Goal: Find specific page/section: Find specific page/section

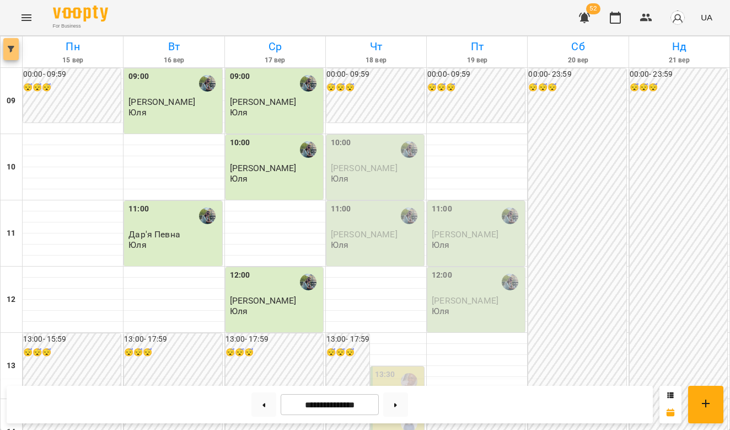
click at [10, 45] on button "button" at bounding box center [10, 49] width 15 height 22
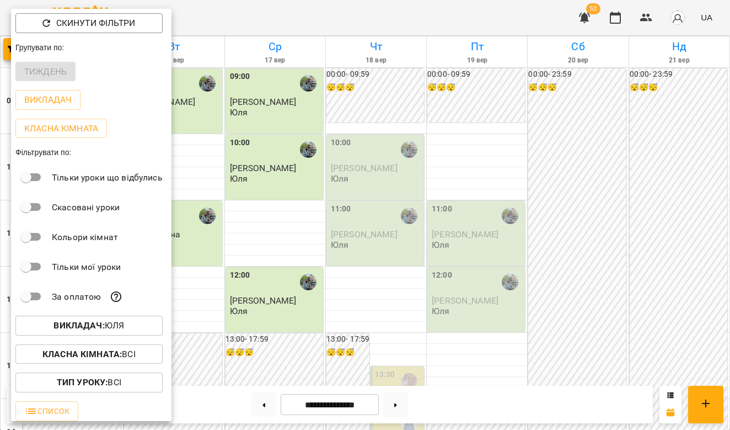
click at [121, 362] on button "Класна кімната : Всі" at bounding box center [88, 354] width 147 height 20
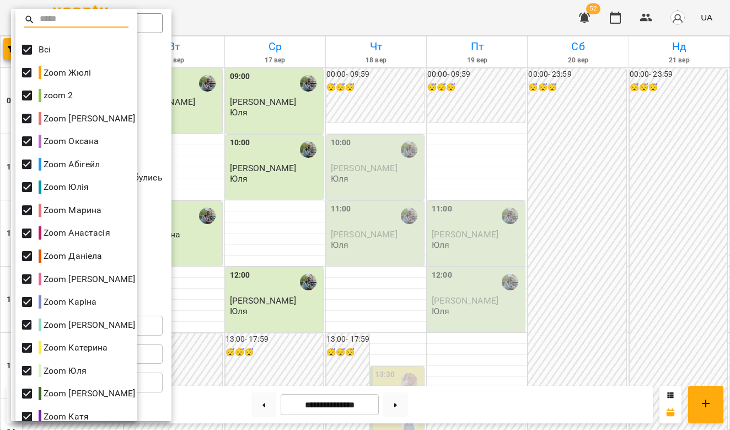
click at [135, 361] on div "Zoom Юля" at bounding box center [76, 370] width 122 height 23
click at [163, 141] on div at bounding box center [365, 215] width 730 height 430
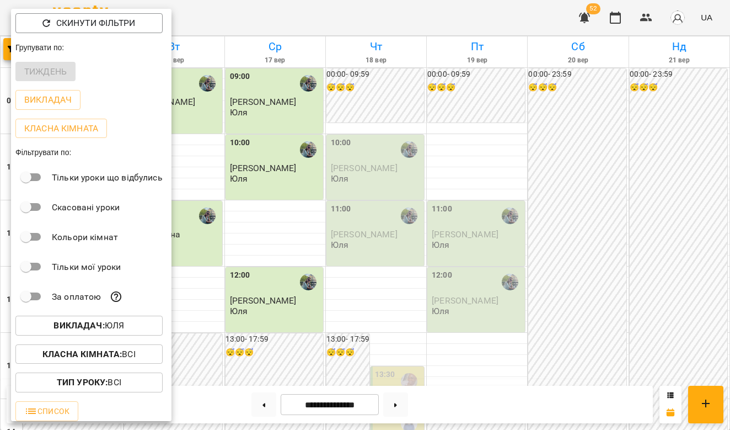
click at [88, 326] on b "Викладач :" at bounding box center [79, 325] width 51 height 10
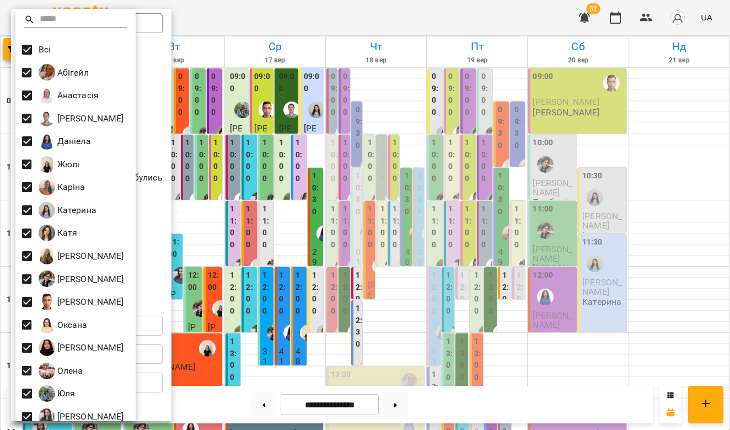
click at [234, 248] on div at bounding box center [365, 215] width 730 height 430
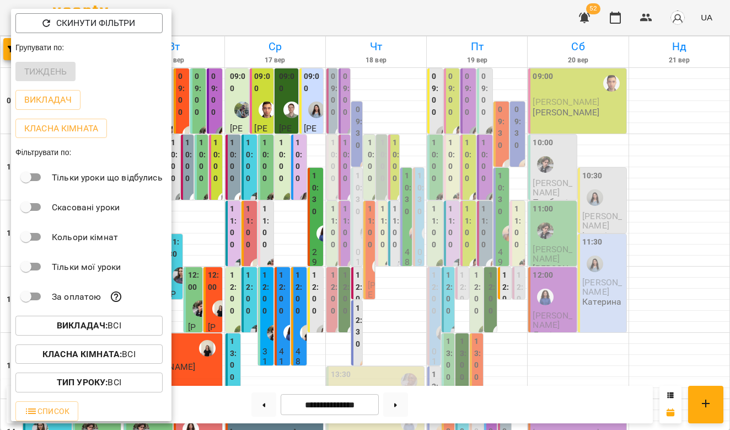
click at [371, 74] on div at bounding box center [365, 215] width 730 height 430
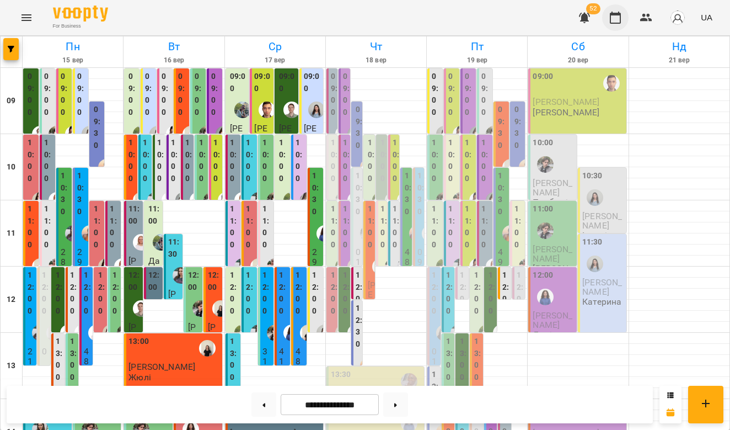
click at [618, 17] on icon "button" at bounding box center [615, 17] width 13 height 13
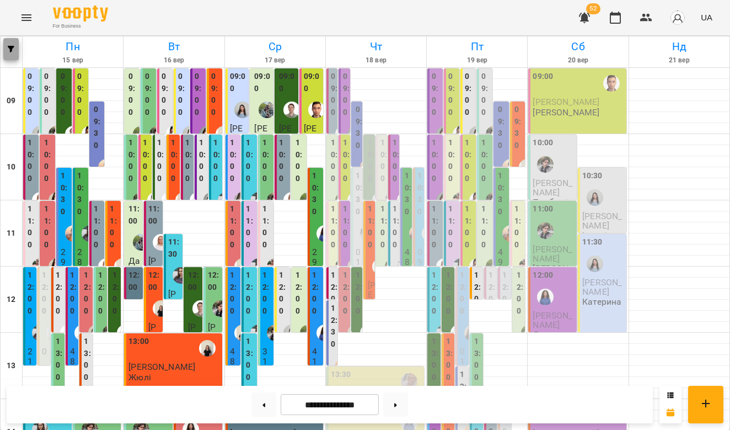
click at [6, 50] on span "button" at bounding box center [10, 49] width 15 height 7
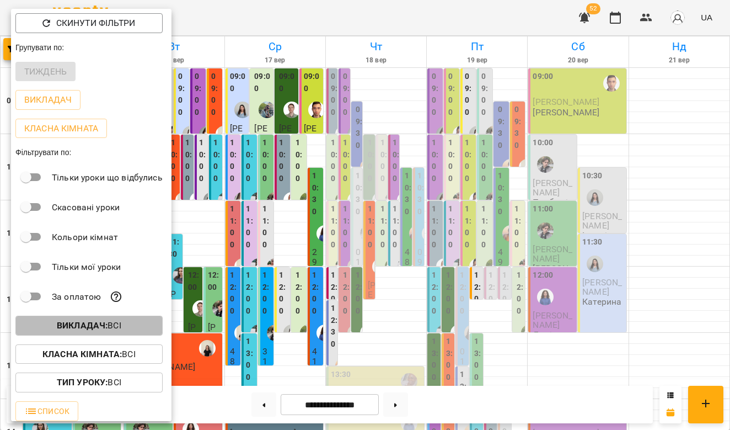
click at [112, 327] on p "Викладач : Всі" at bounding box center [89, 325] width 65 height 13
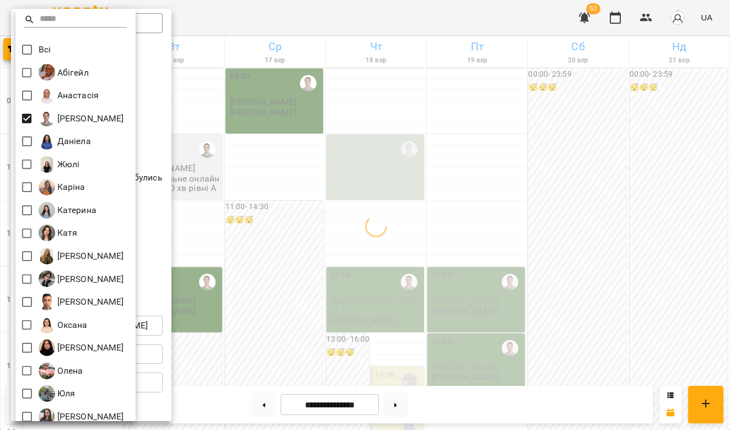
click at [159, 218] on div at bounding box center [365, 215] width 730 height 430
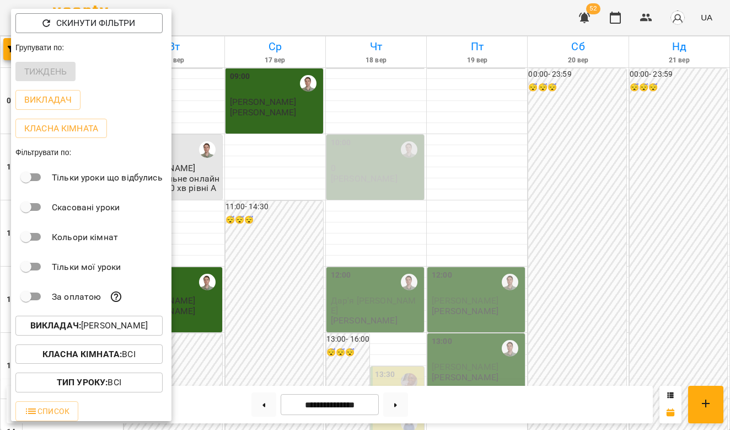
click at [284, 347] on div at bounding box center [365, 215] width 730 height 430
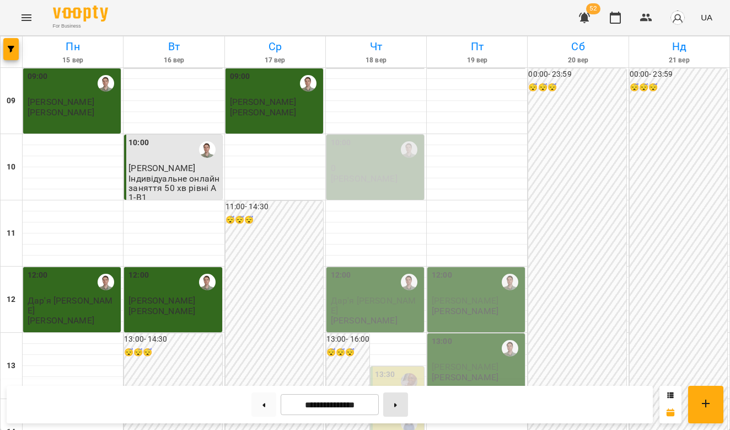
click at [404, 408] on button at bounding box center [395, 404] width 25 height 24
type input "**********"
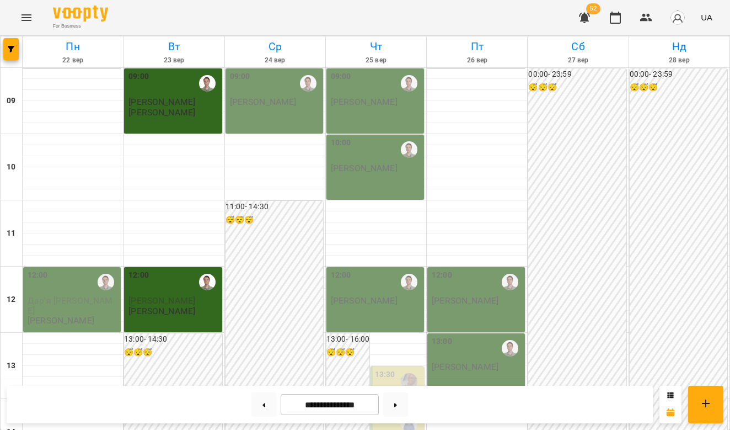
scroll to position [325, 0]
